Goal: Transaction & Acquisition: Purchase product/service

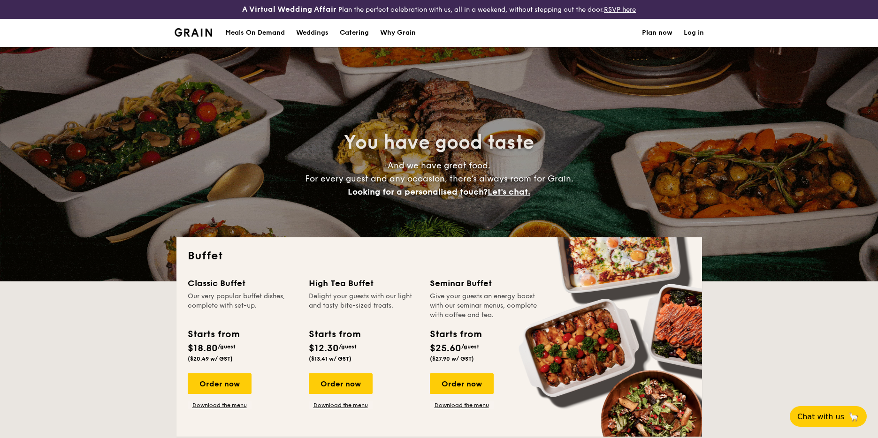
select select
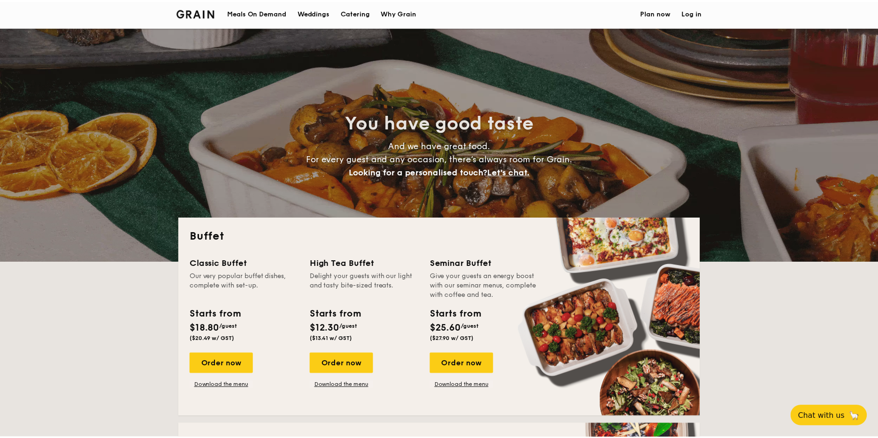
scroll to position [67, 0]
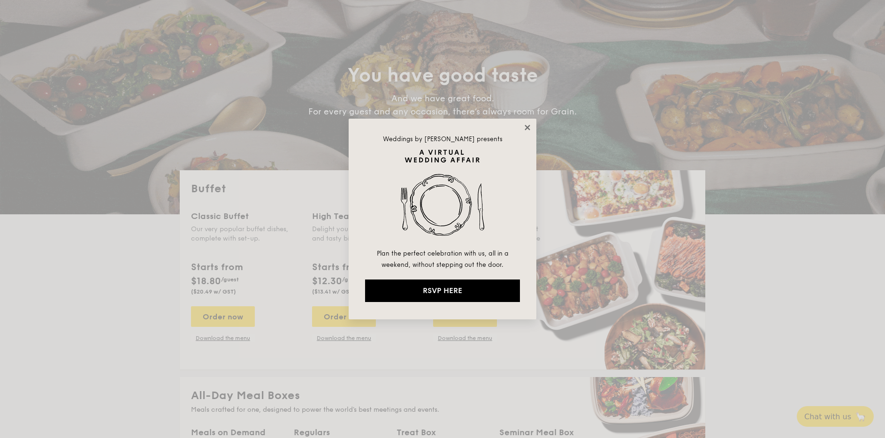
click at [529, 127] on icon at bounding box center [527, 127] width 8 height 8
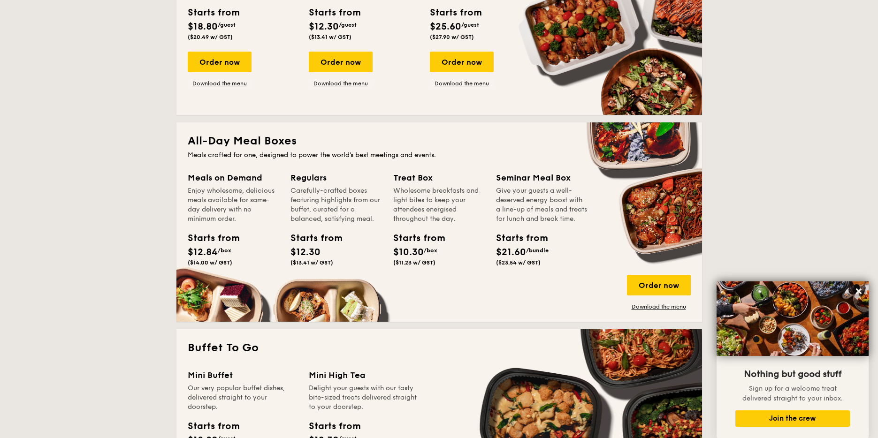
scroll to position [322, 0]
click at [650, 288] on div "Order now" at bounding box center [659, 284] width 64 height 21
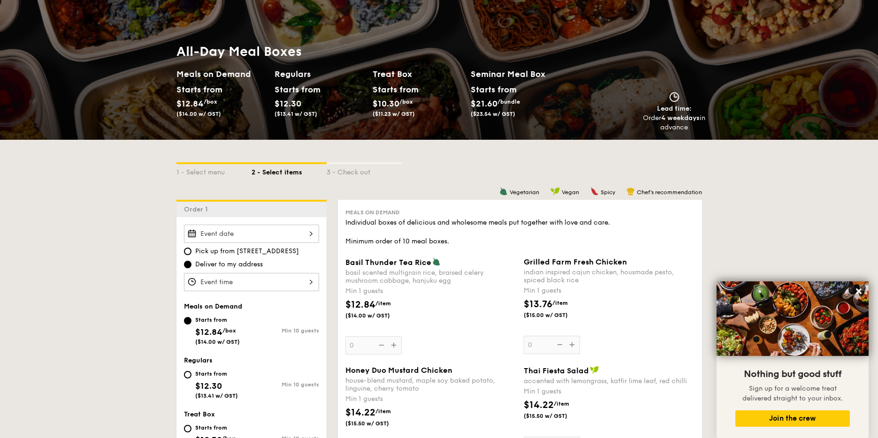
scroll to position [264, 0]
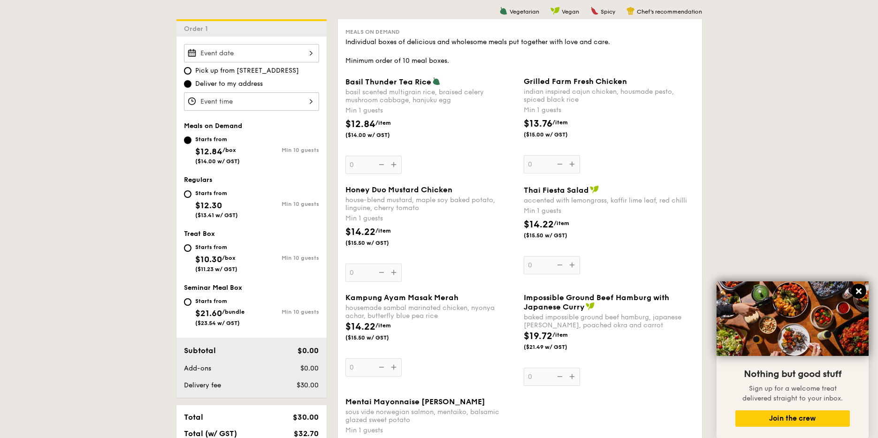
click at [863, 291] on button at bounding box center [858, 291] width 15 height 15
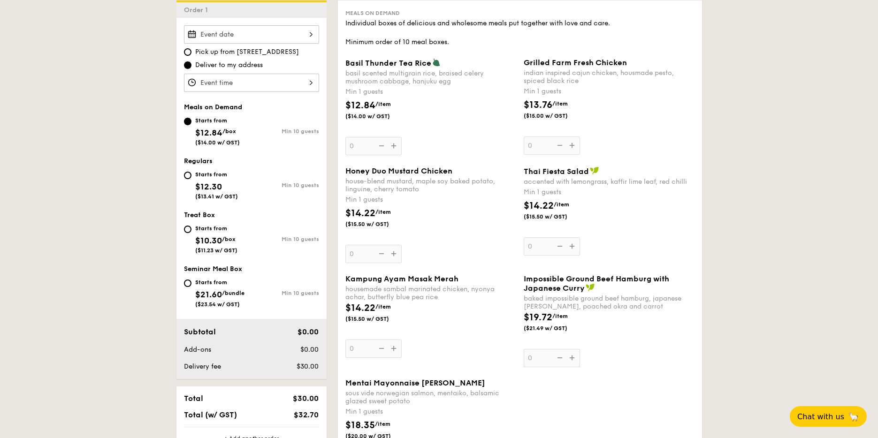
scroll to position [274, 0]
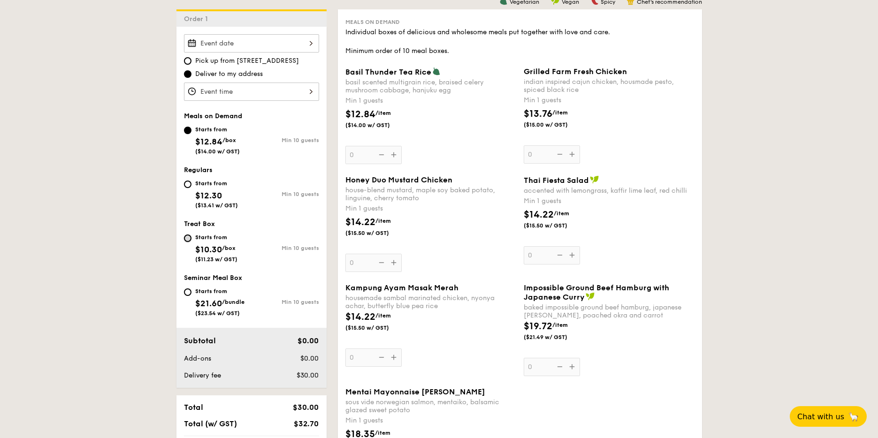
click at [184, 238] on input "Starts from $10.30 /box ($11.23 w/ GST) Min 10 guests" at bounding box center [188, 239] width 8 height 8
radio input "true"
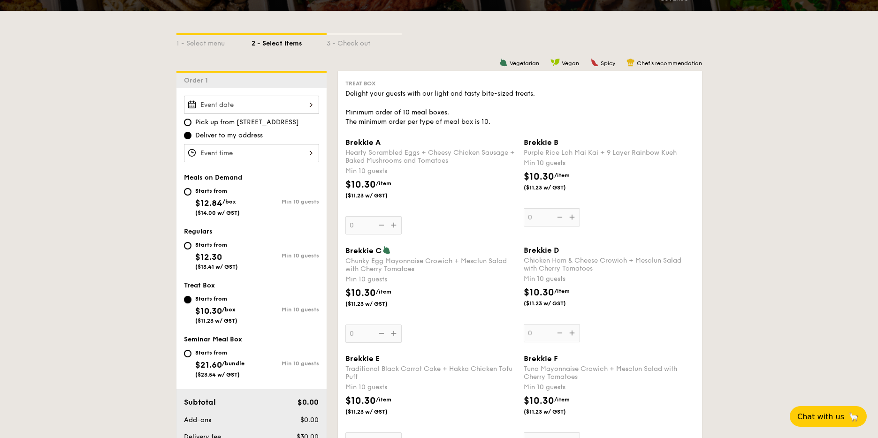
scroll to position [213, 0]
click at [285, 103] on div at bounding box center [251, 104] width 135 height 18
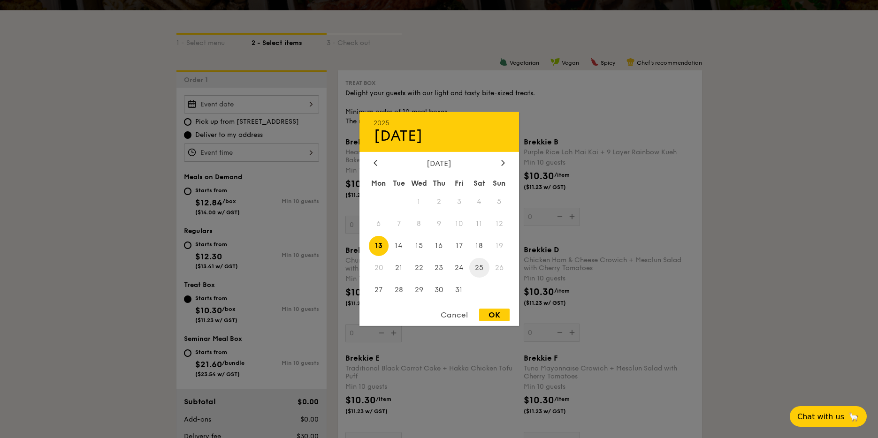
click at [477, 267] on span "25" at bounding box center [479, 268] width 20 height 20
click at [500, 314] on div "OK" at bounding box center [494, 315] width 30 height 13
type input "[DATE]"
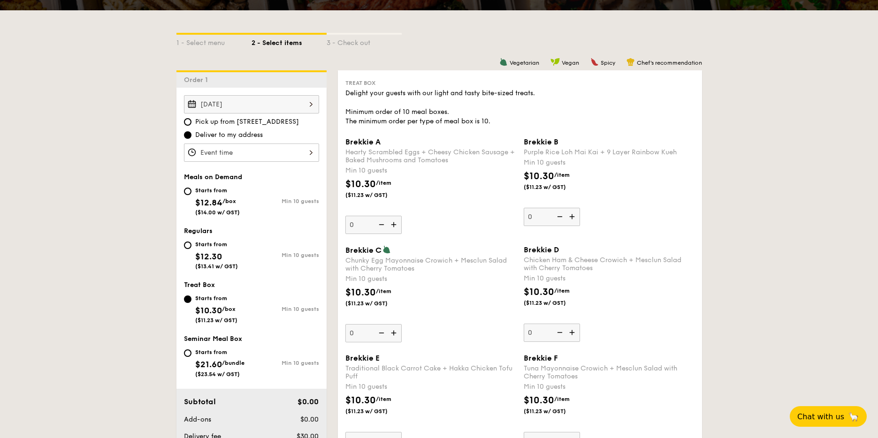
click at [251, 153] on div at bounding box center [251, 153] width 135 height 18
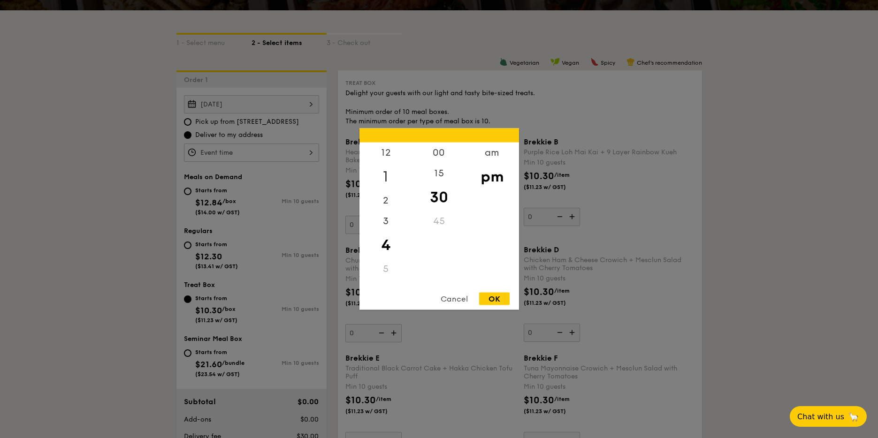
click at [390, 176] on div "1" at bounding box center [385, 176] width 53 height 27
click at [503, 298] on div "OK" at bounding box center [494, 299] width 30 height 13
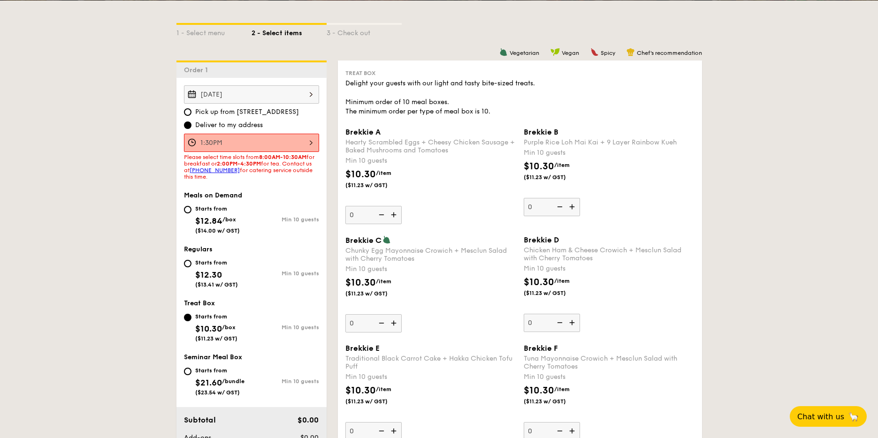
scroll to position [225, 0]
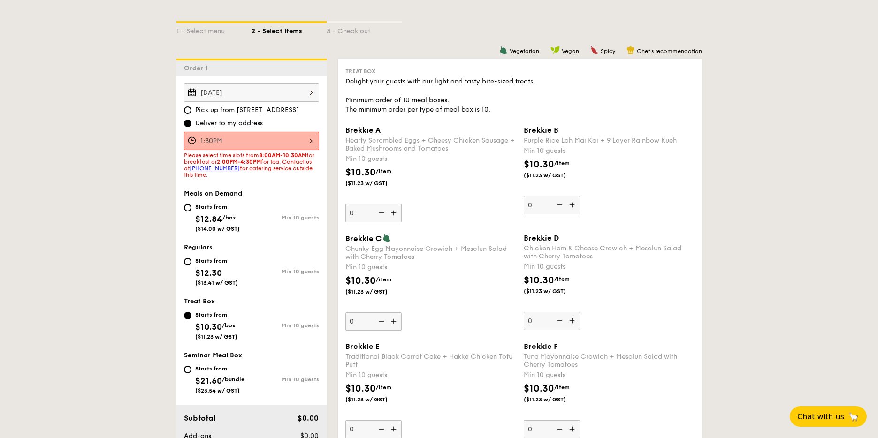
click at [284, 138] on div "1:30PM" at bounding box center [251, 141] width 135 height 18
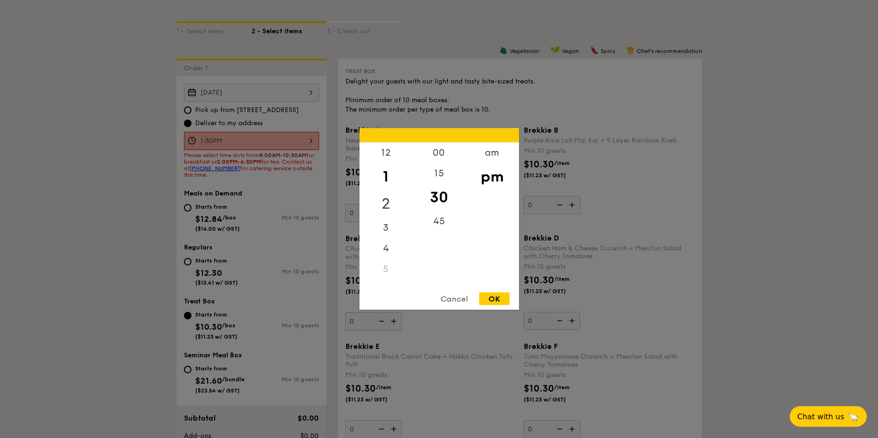
click at [391, 201] on div "2" at bounding box center [385, 203] width 53 height 27
click at [448, 173] on div "15" at bounding box center [438, 176] width 53 height 27
click at [499, 308] on div "Cancel OK" at bounding box center [438, 301] width 159 height 17
click at [497, 303] on div "OK" at bounding box center [494, 299] width 30 height 13
type input "2:15PM"
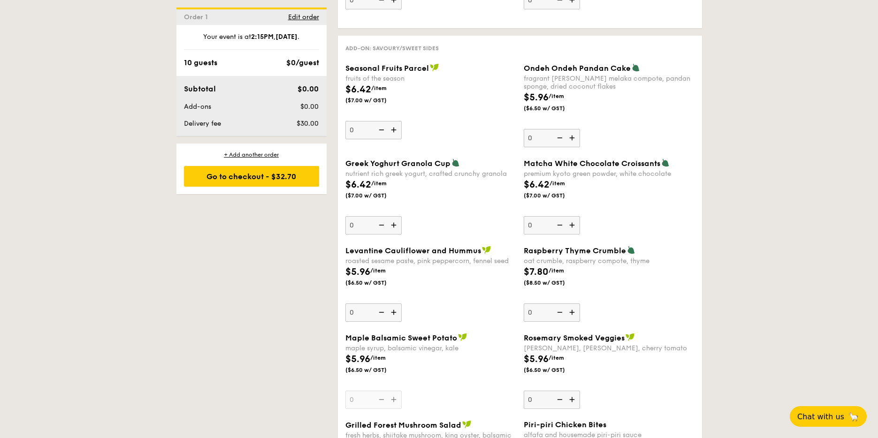
scroll to position [1088, 0]
click at [573, 136] on img at bounding box center [573, 137] width 14 height 18
click at [573, 136] on input "0" at bounding box center [551, 137] width 56 height 18
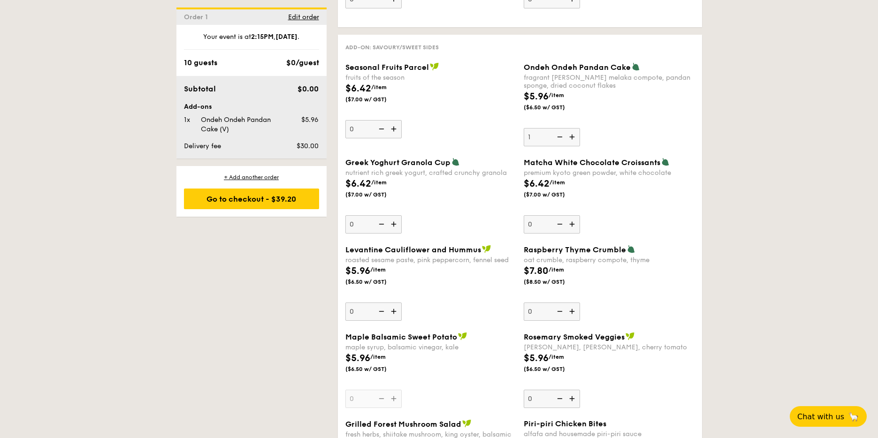
click at [573, 136] on img at bounding box center [573, 137] width 14 height 18
click at [573, 136] on input "1" at bounding box center [551, 137] width 56 height 18
click at [573, 136] on img at bounding box center [573, 137] width 14 height 18
click at [573, 136] on input "2" at bounding box center [551, 137] width 56 height 18
click at [573, 136] on img at bounding box center [573, 137] width 14 height 18
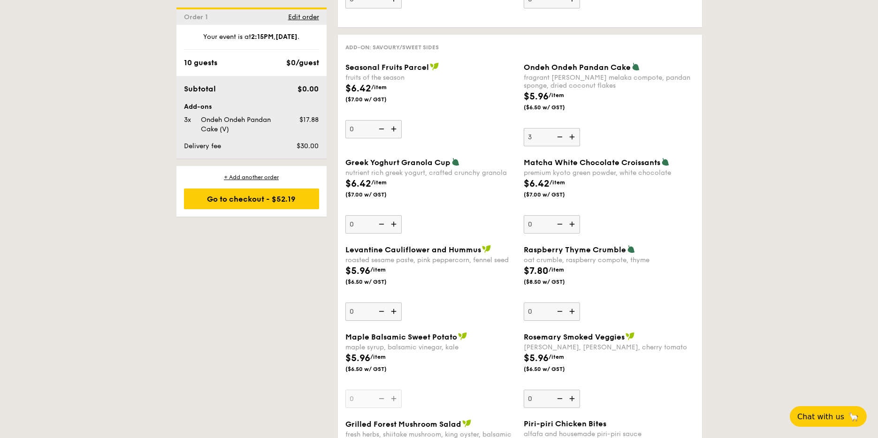
click at [573, 136] on input "3" at bounding box center [551, 137] width 56 height 18
click at [572, 138] on img at bounding box center [573, 137] width 14 height 18
click at [572, 138] on input "4" at bounding box center [551, 137] width 56 height 18
type input "5"
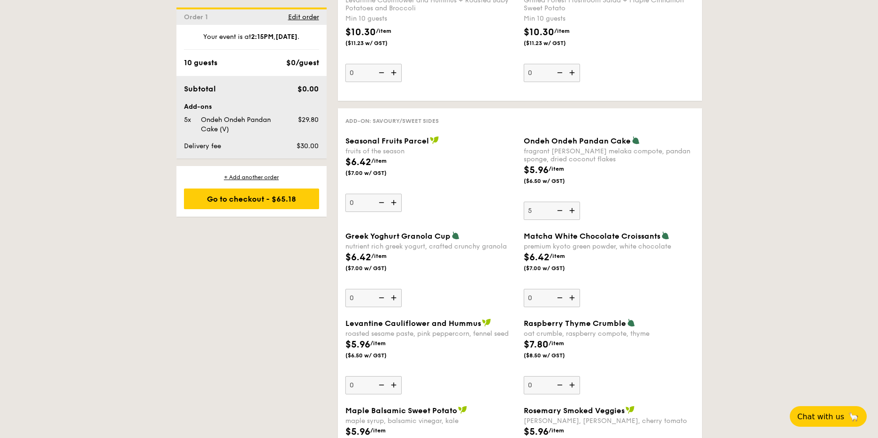
scroll to position [1016, 0]
